Goal: Task Accomplishment & Management: Use online tool/utility

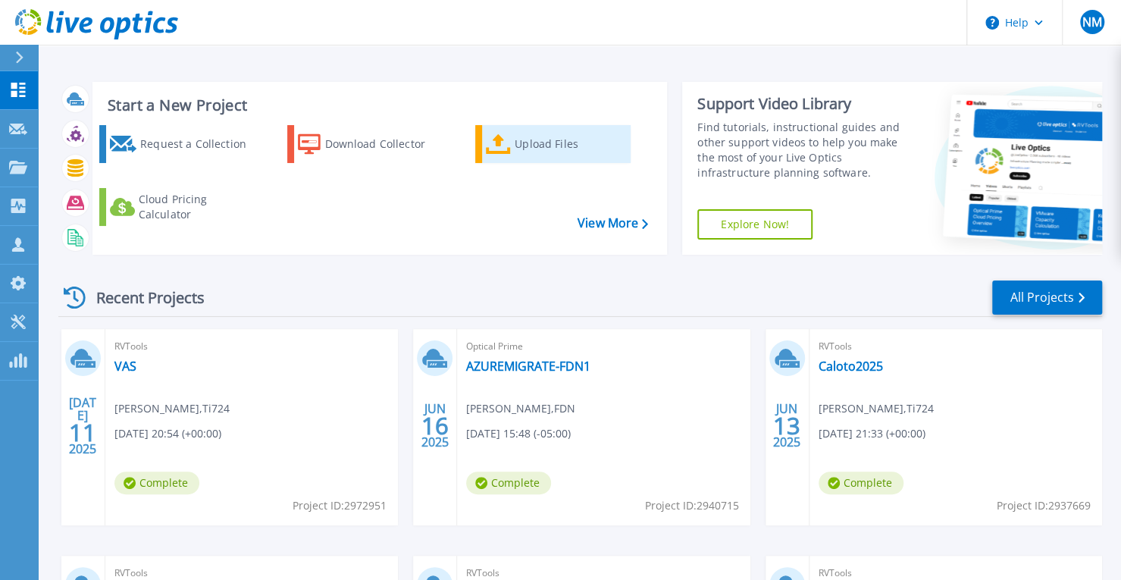
click at [510, 152] on icon at bounding box center [498, 144] width 25 height 20
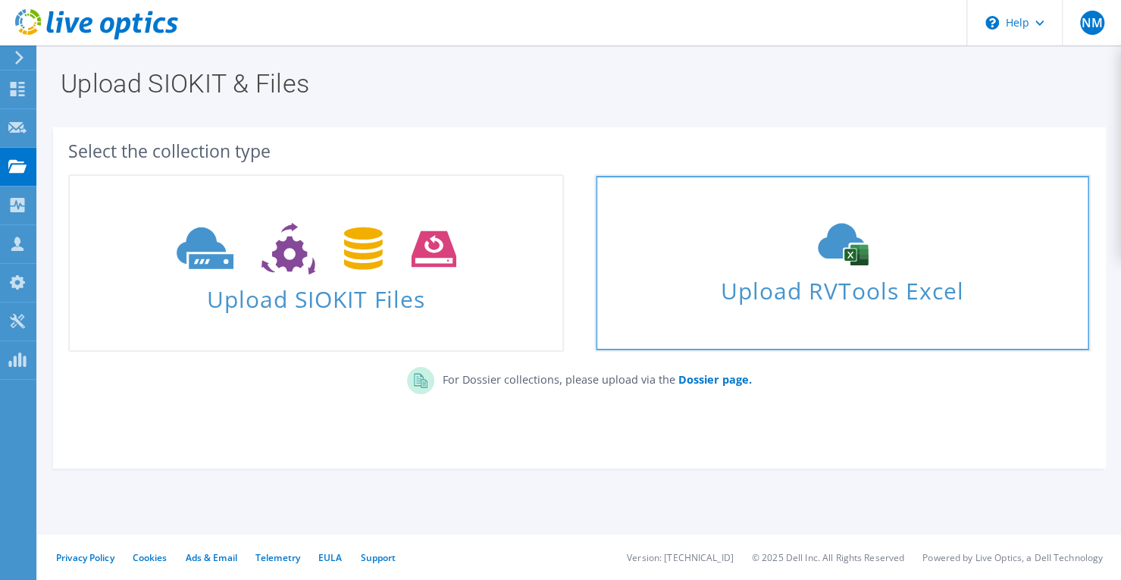
click at [775, 264] on icon at bounding box center [842, 244] width 227 height 42
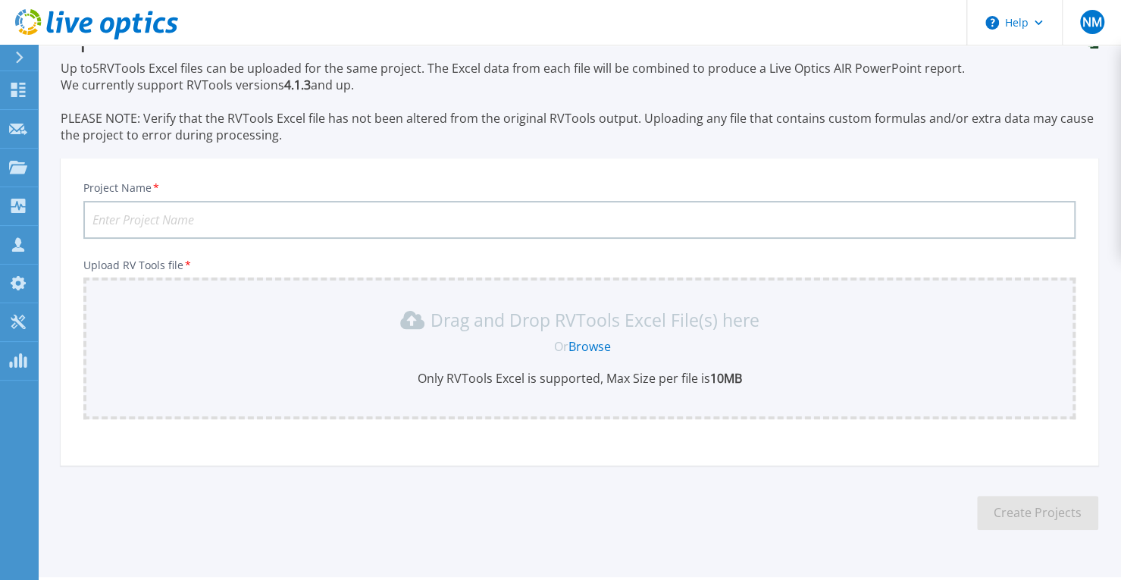
scroll to position [90, 0]
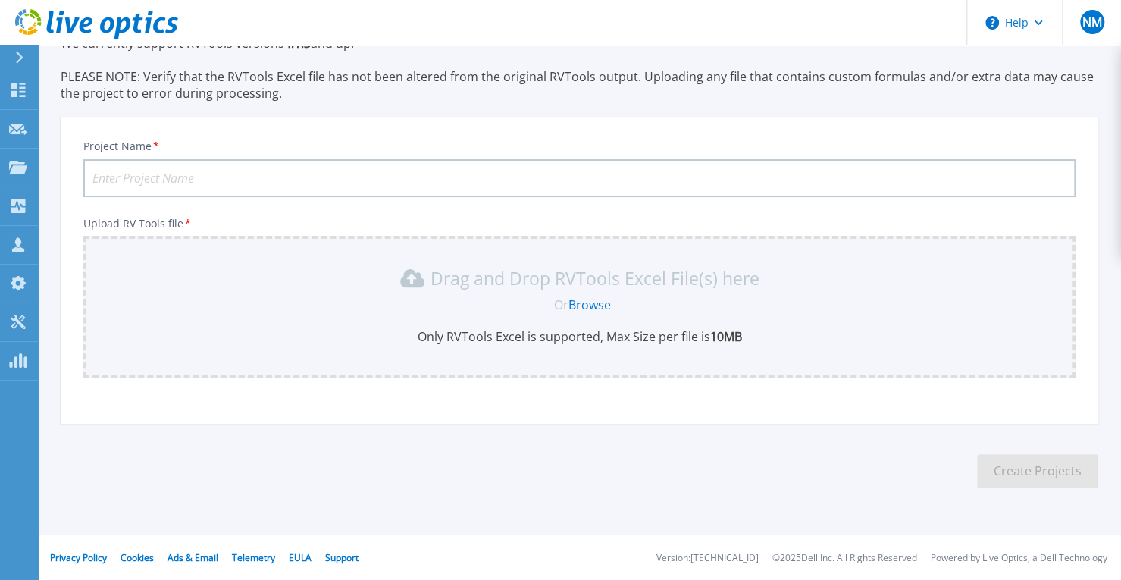
click at [206, 169] on input "Project Name *" at bounding box center [579, 178] width 992 height 38
click at [99, 174] on input "FDNRFI" at bounding box center [579, 178] width 992 height 38
click at [99, 175] on input "FDNRFI" at bounding box center [579, 178] width 992 height 38
drag, startPoint x: 106, startPoint y: 178, endPoint x: 114, endPoint y: 179, distance: 7.6
click at [106, 178] on input "FDNRFI" at bounding box center [579, 178] width 992 height 38
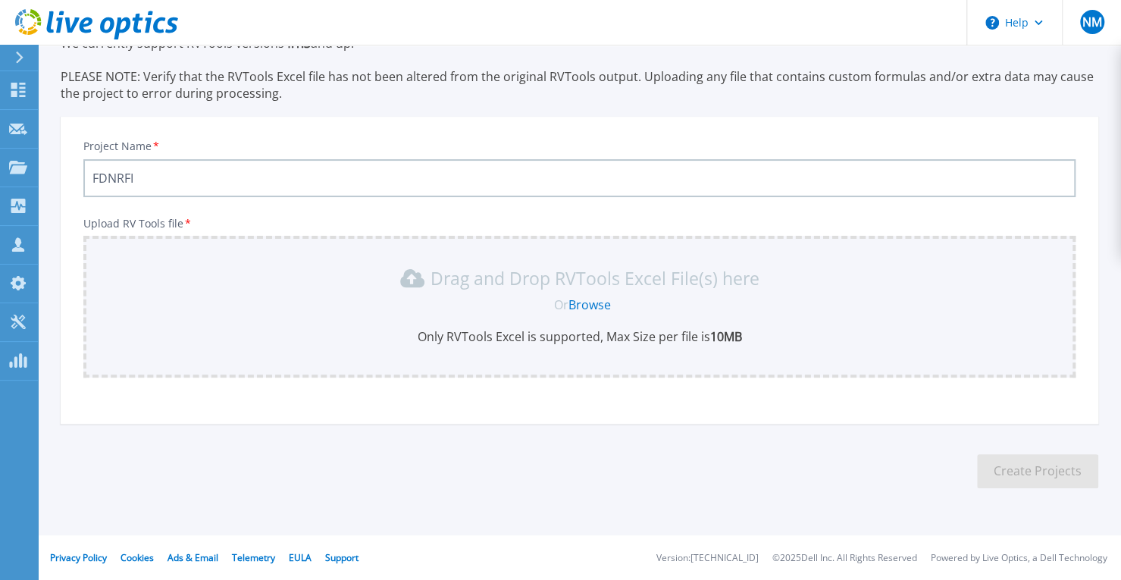
click at [113, 180] on input "FDNRFI" at bounding box center [579, 178] width 992 height 38
click at [114, 181] on input "FDNRFI" at bounding box center [579, 178] width 992 height 38
type input "RFI"
click at [481, 308] on div "Or Browse" at bounding box center [583, 304] width 968 height 17
click at [585, 306] on link "Browse" at bounding box center [589, 304] width 42 height 17
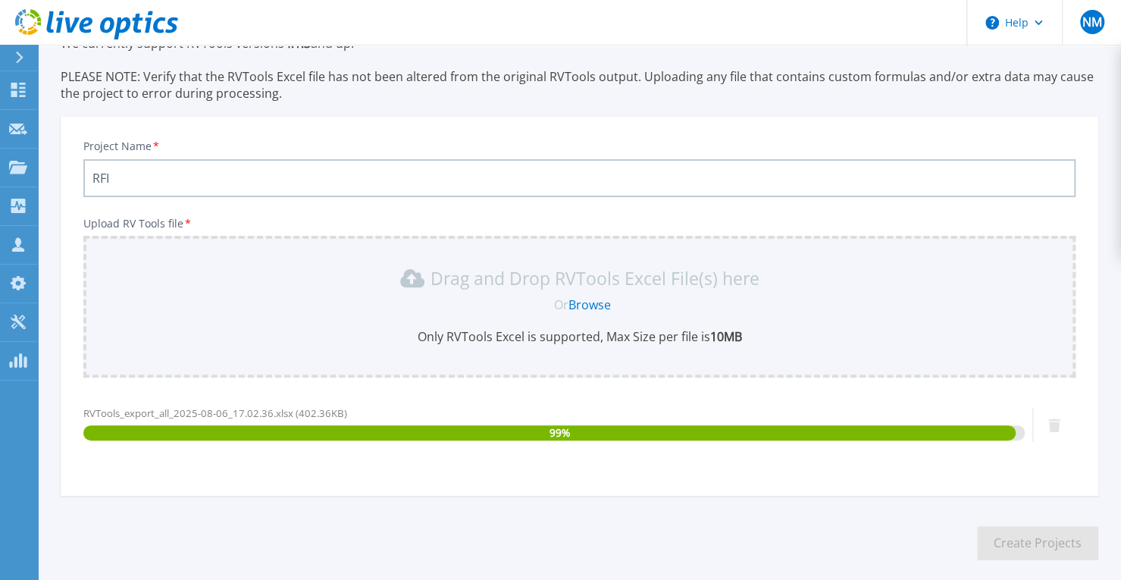
scroll to position [162, 0]
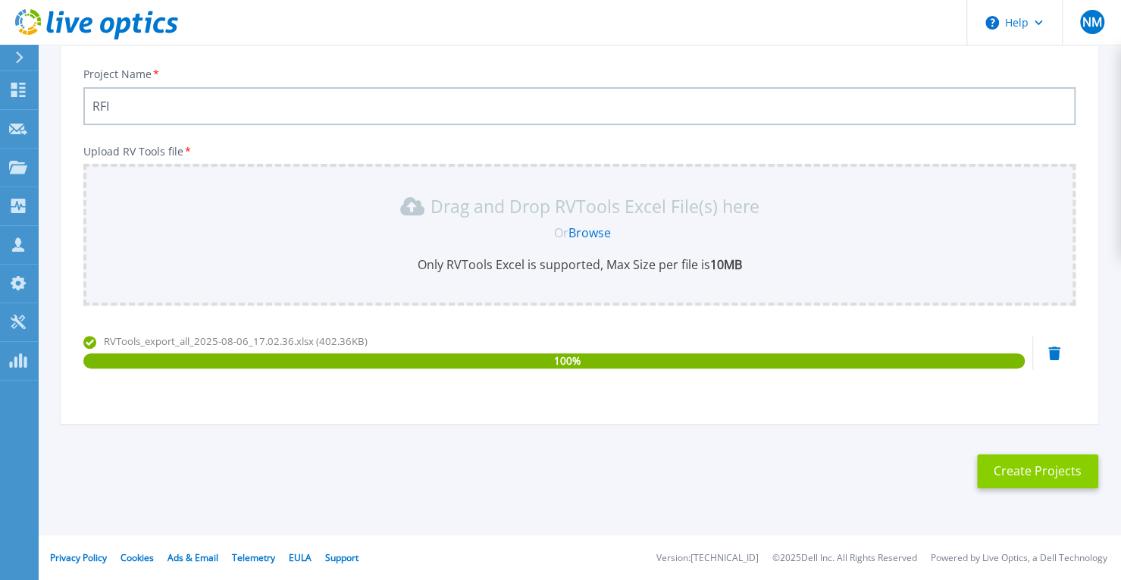
click at [1028, 477] on button "Create Projects" at bounding box center [1037, 471] width 121 height 34
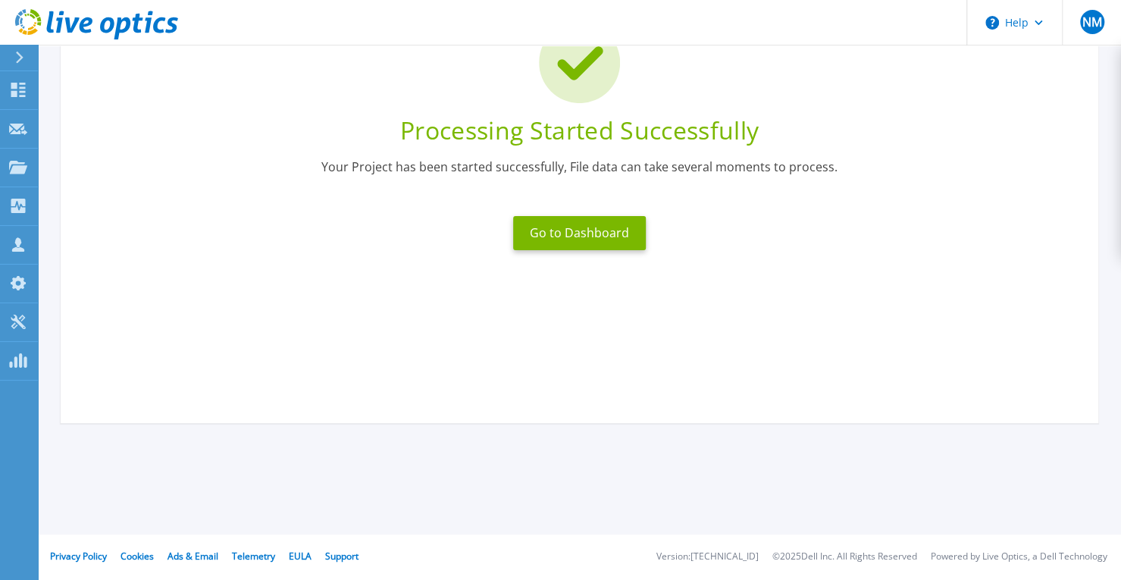
scroll to position [139, 0]
click at [562, 234] on button "Go to Dashboard" at bounding box center [579, 234] width 133 height 34
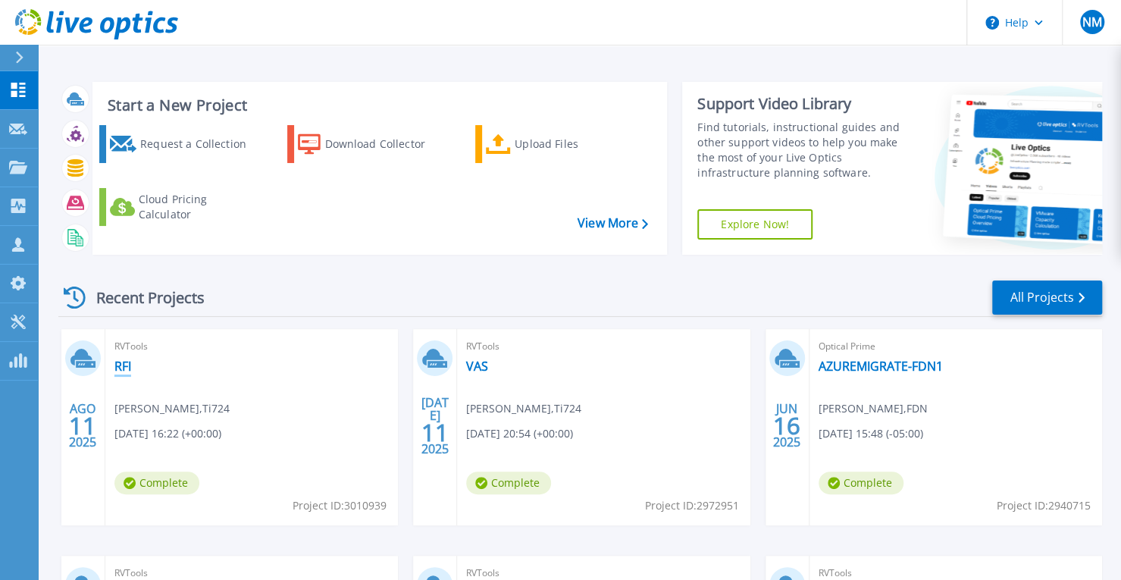
click at [120, 363] on link "RFI" at bounding box center [122, 365] width 17 height 15
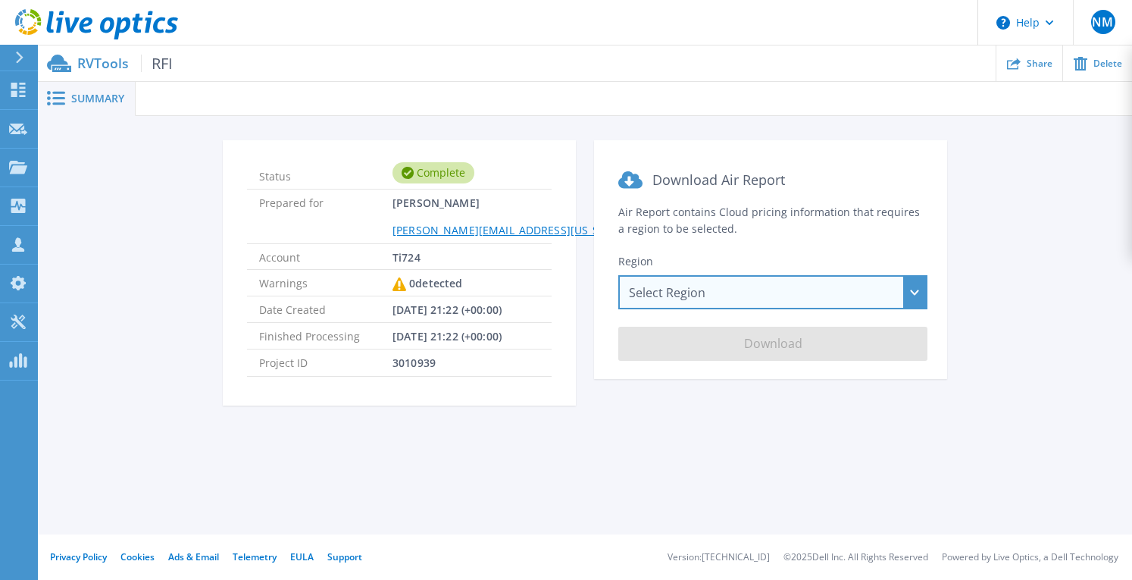
click at [665, 287] on div "Select Region [GEOGRAPHIC_DATA] ([GEOGRAPHIC_DATA]) [GEOGRAPHIC_DATA] ([GEOGRAP…" at bounding box center [772, 292] width 309 height 34
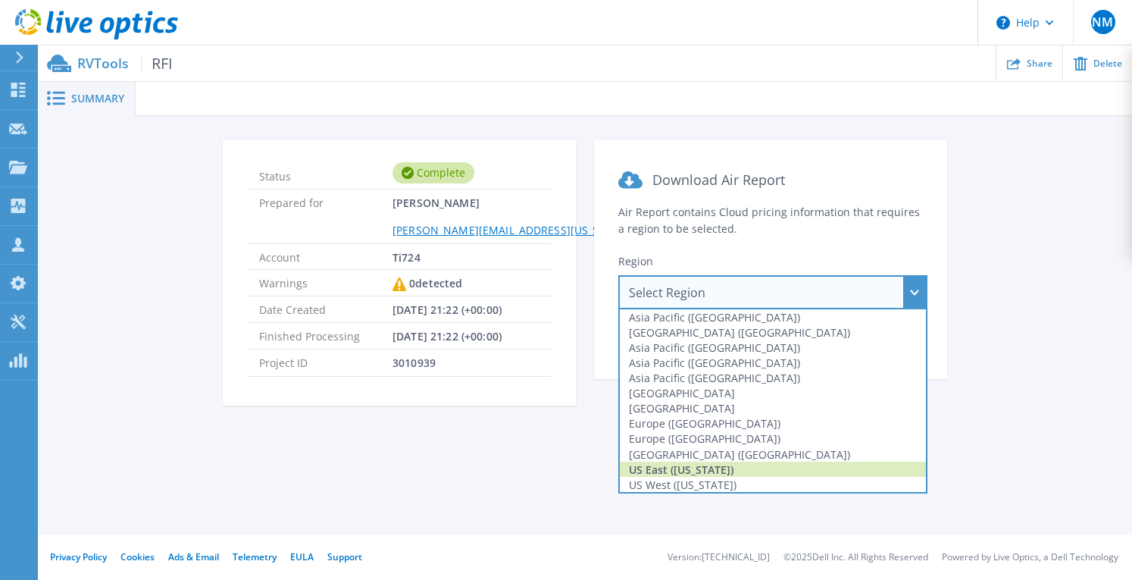
click at [727, 462] on div "US East (Virginia)" at bounding box center [773, 468] width 306 height 15
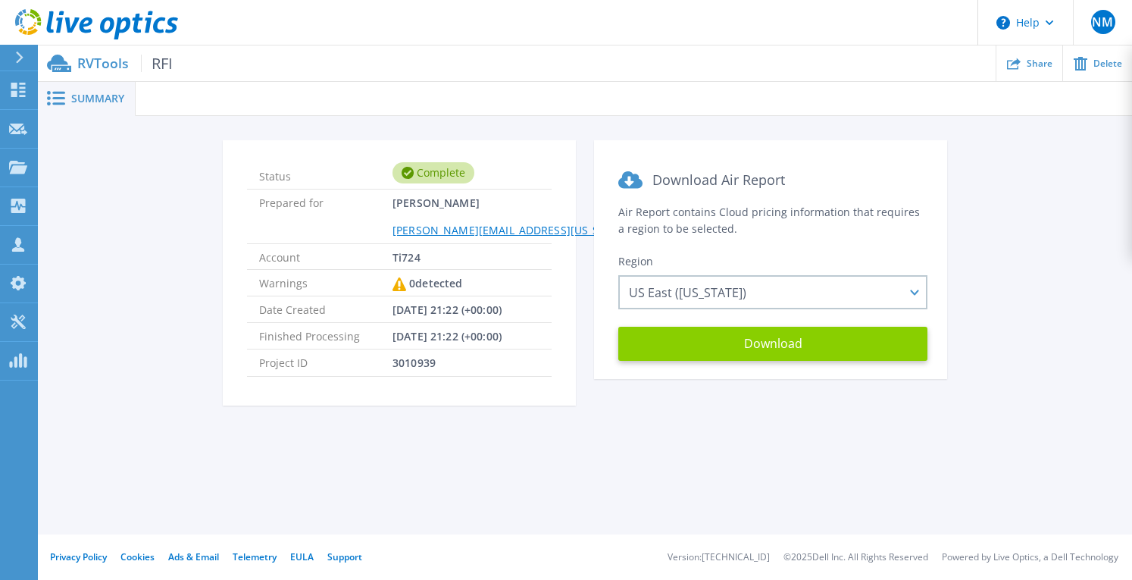
click at [724, 344] on button "Download" at bounding box center [772, 344] width 309 height 34
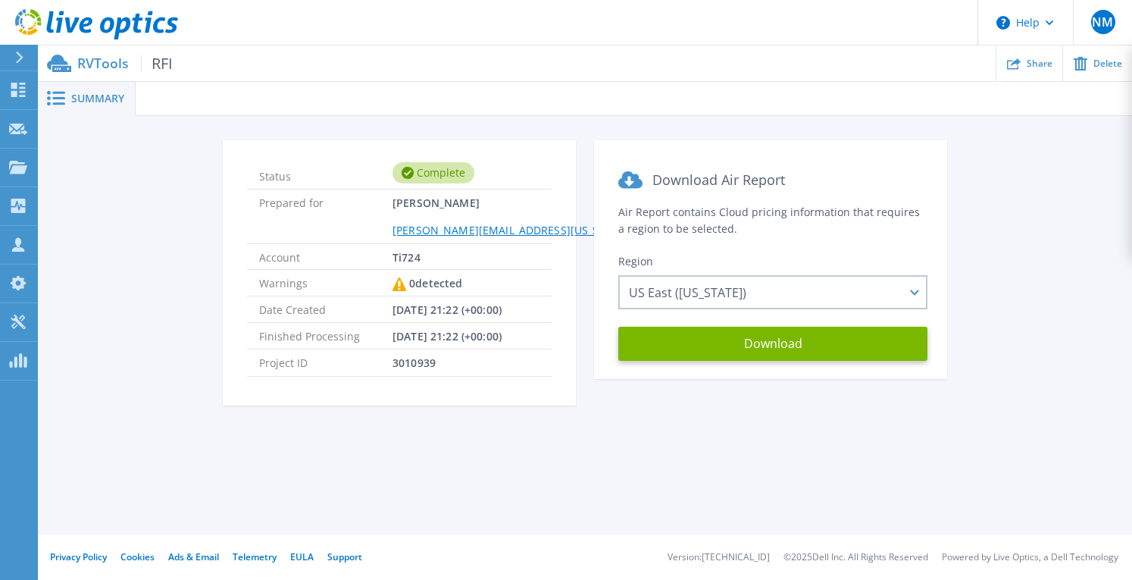
click at [23, 57] on icon at bounding box center [20, 58] width 8 height 12
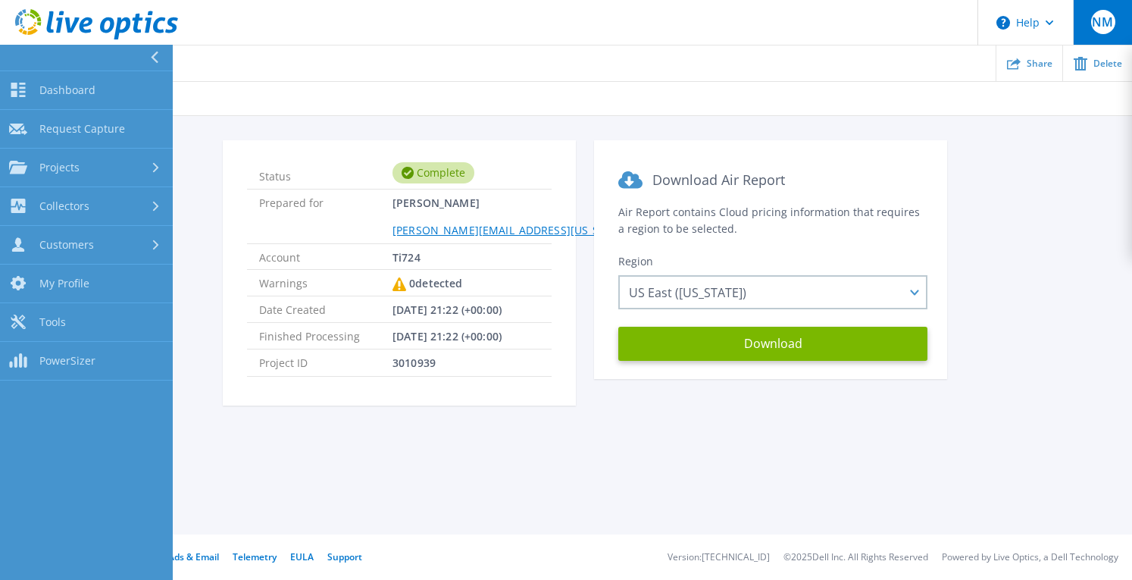
click at [1104, 33] on div "NM" at bounding box center [1103, 22] width 24 height 24
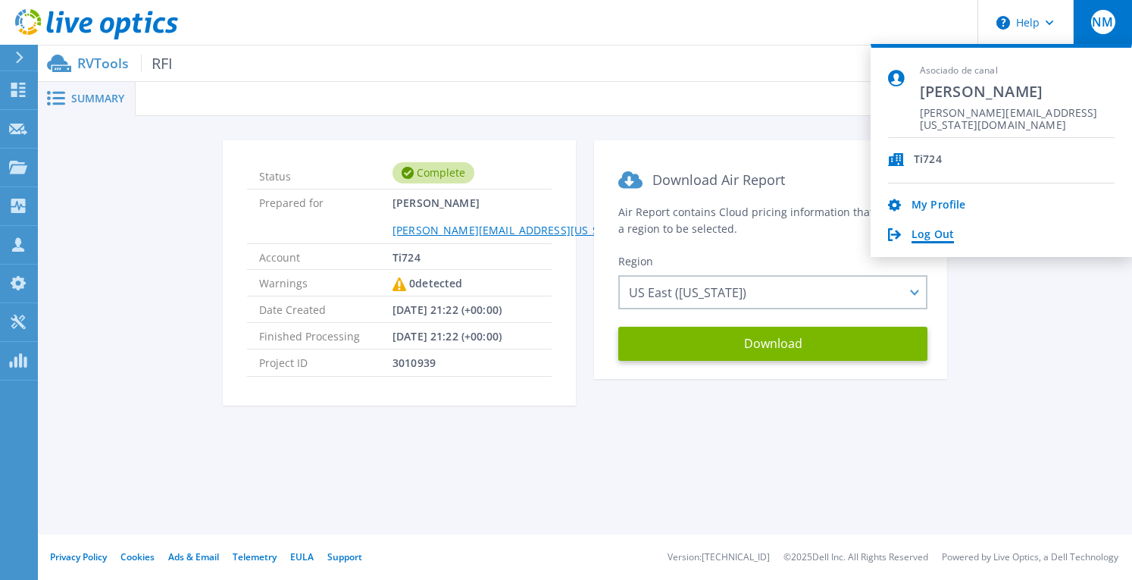
click at [948, 231] on link "Log Out" at bounding box center [933, 235] width 42 height 14
